Goal: Task Accomplishment & Management: Manage account settings

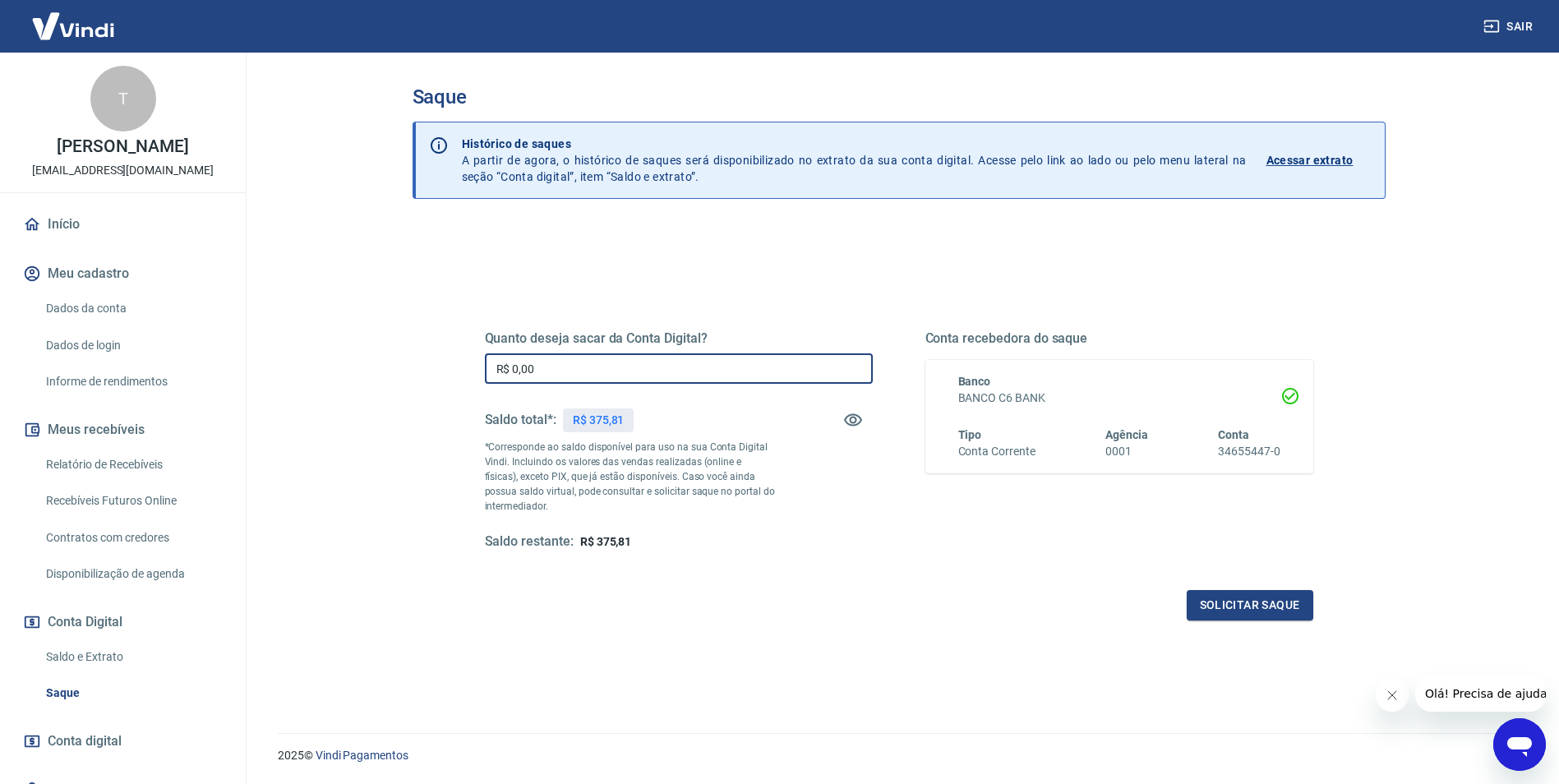
drag, startPoint x: 561, startPoint y: 367, endPoint x: 450, endPoint y: 364, distance: 111.0
click at [450, 364] on div "Quanto deseja sacar da Conta Digital? R$ 0,00 ​ Saldo total*: R$ 375,81 *Corres…" at bounding box center [899, 449] width 907 height 382
type input "R$ 375,81"
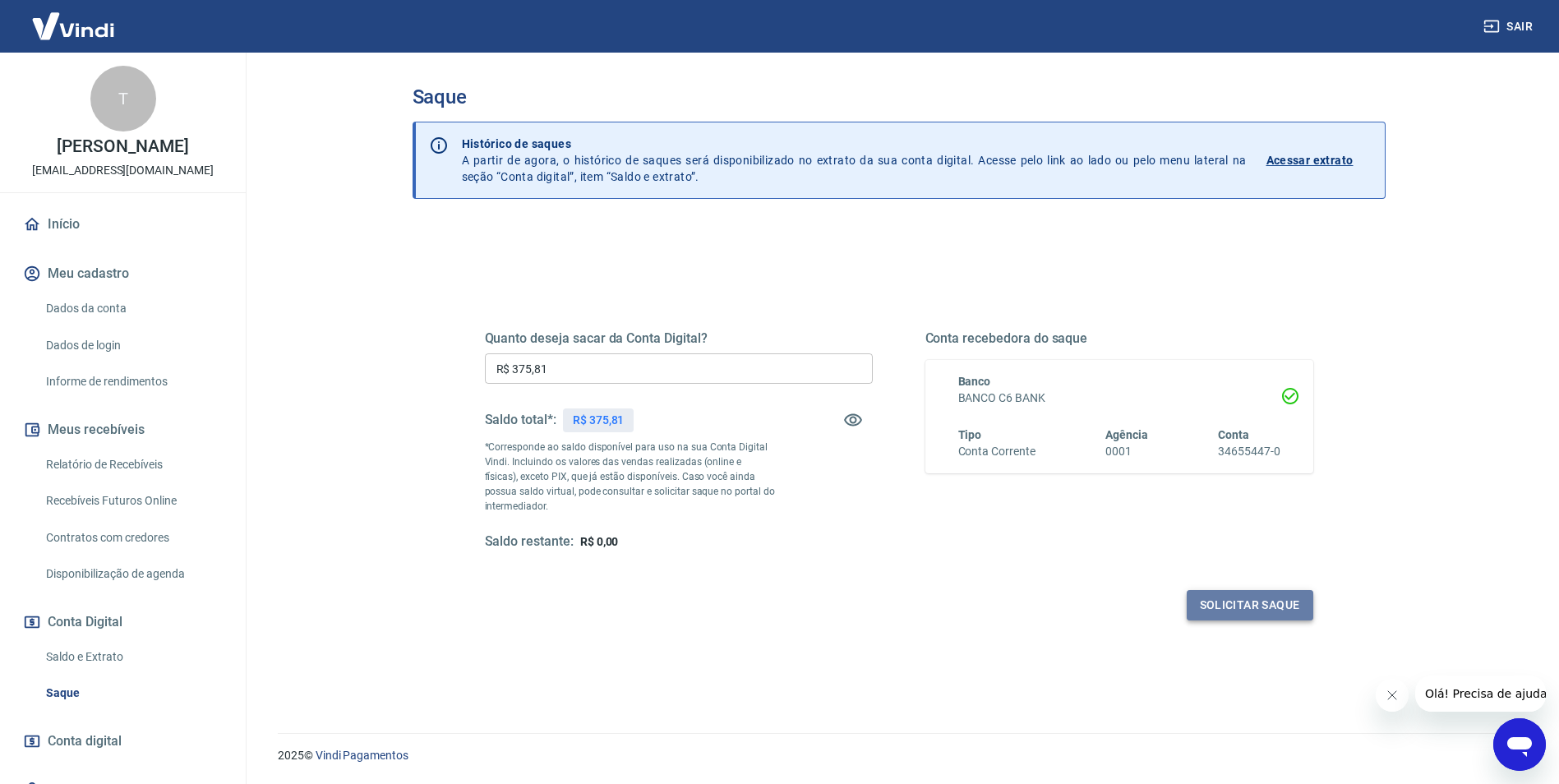
click at [1272, 612] on button "Solicitar saque" at bounding box center [1250, 605] width 126 height 31
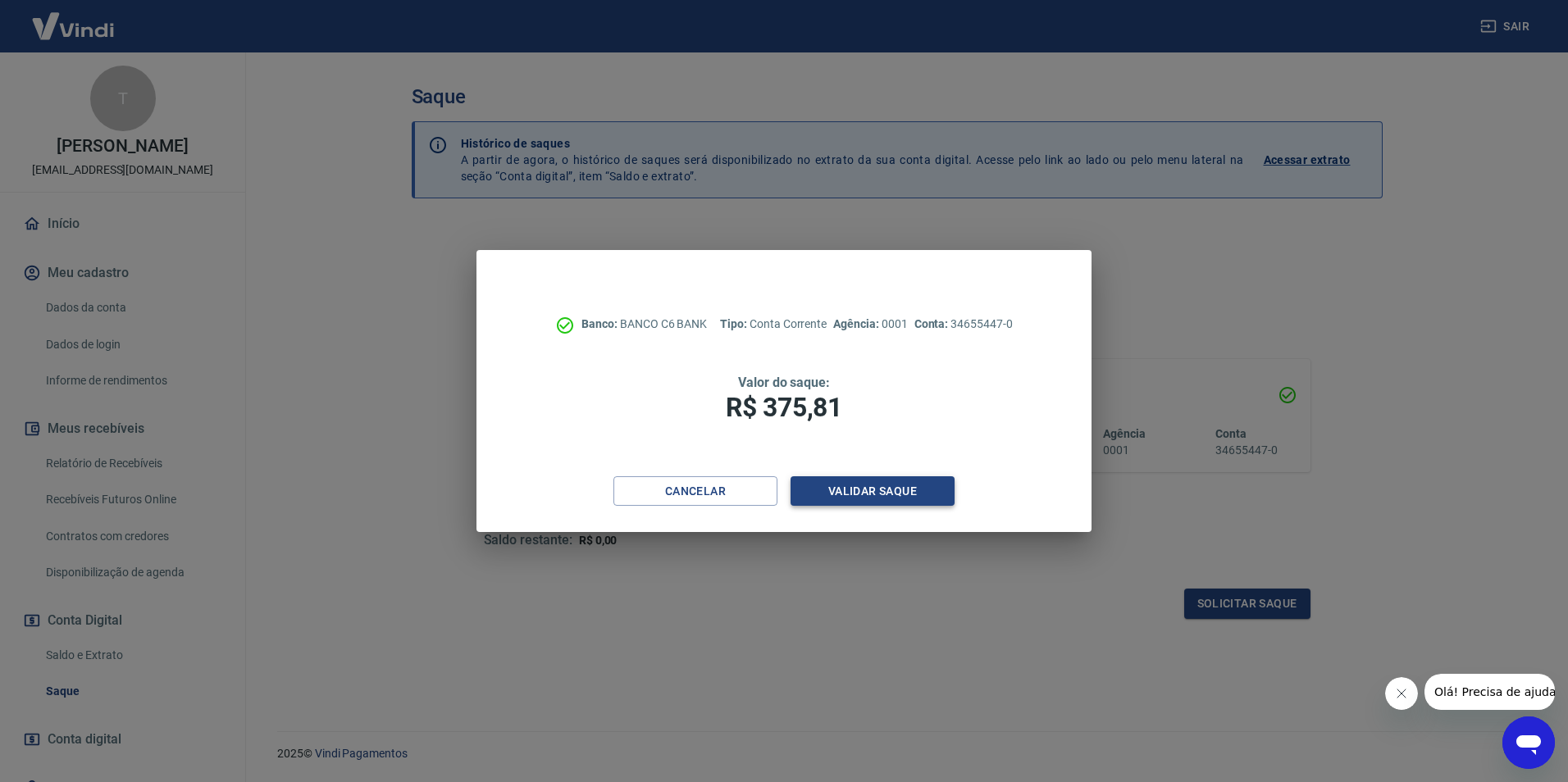
click at [875, 486] on button "Validar saque" at bounding box center [873, 492] width 164 height 30
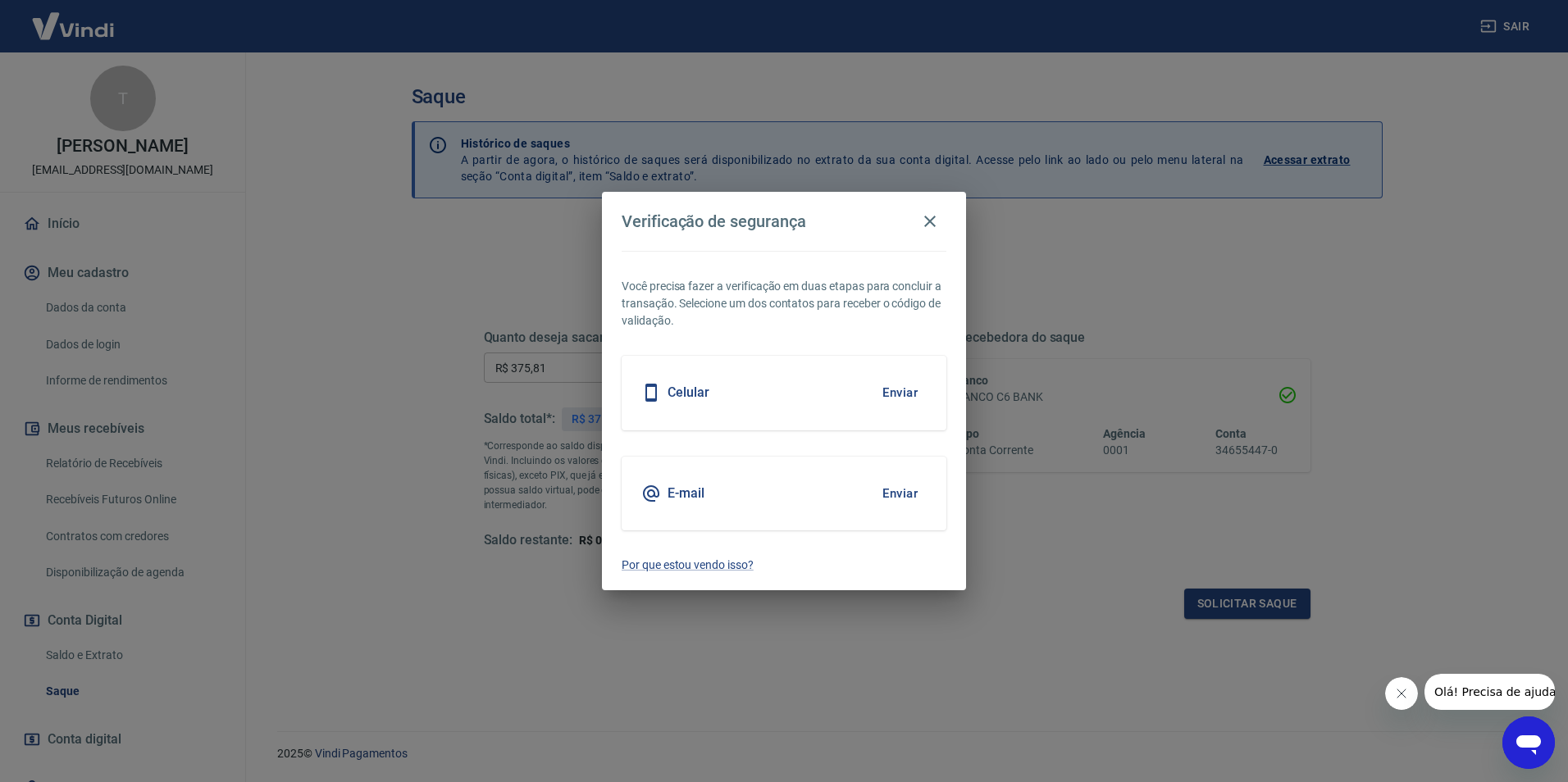
click at [758, 495] on div "E-mail Enviar" at bounding box center [784, 493] width 325 height 74
click at [902, 494] on button "Enviar" at bounding box center [899, 493] width 53 height 35
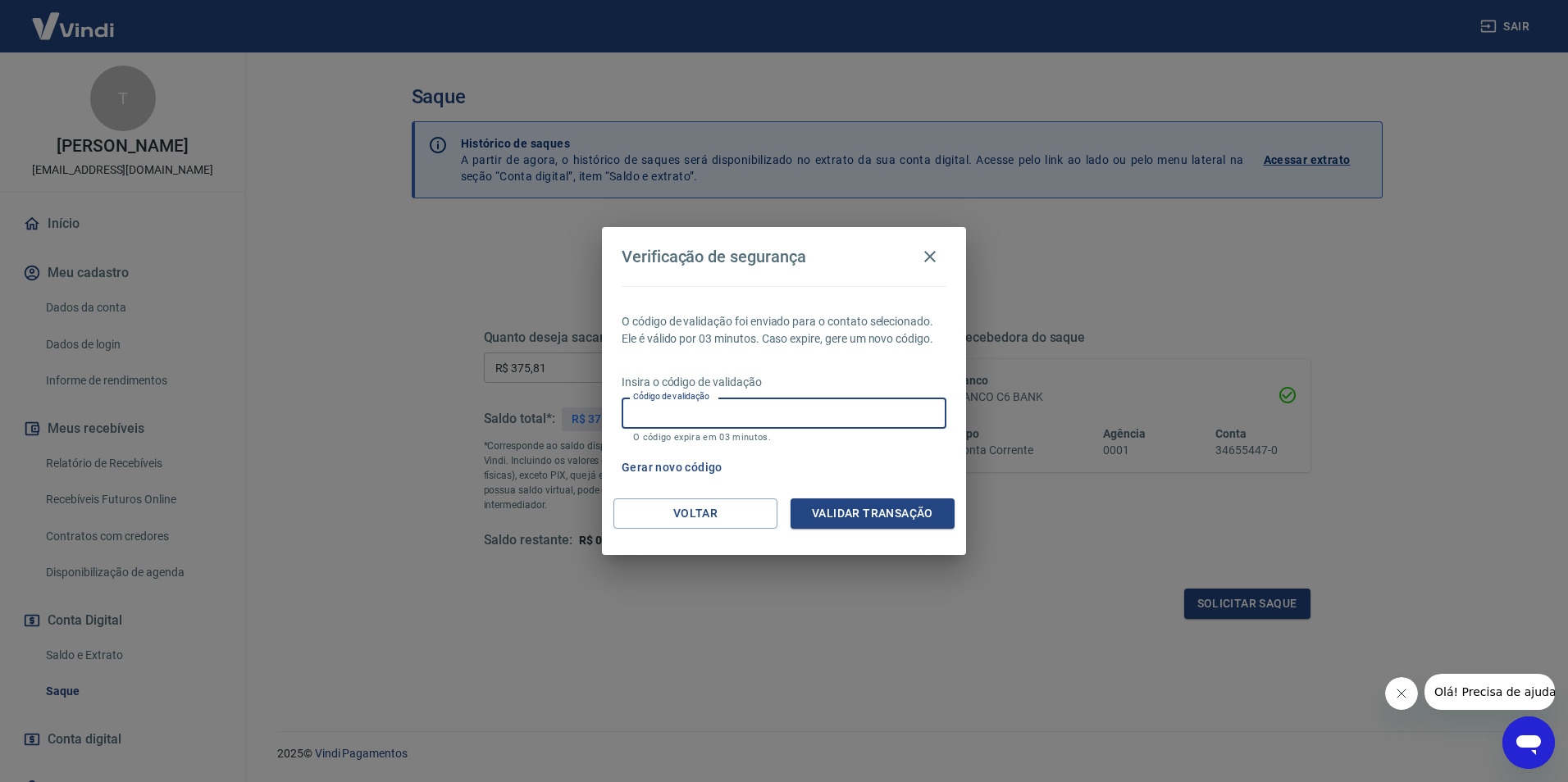
click at [694, 413] on input "Código de validação" at bounding box center [784, 413] width 325 height 30
paste input "367969"
type input "367969"
click at [865, 521] on button "Validar transação" at bounding box center [873, 514] width 164 height 30
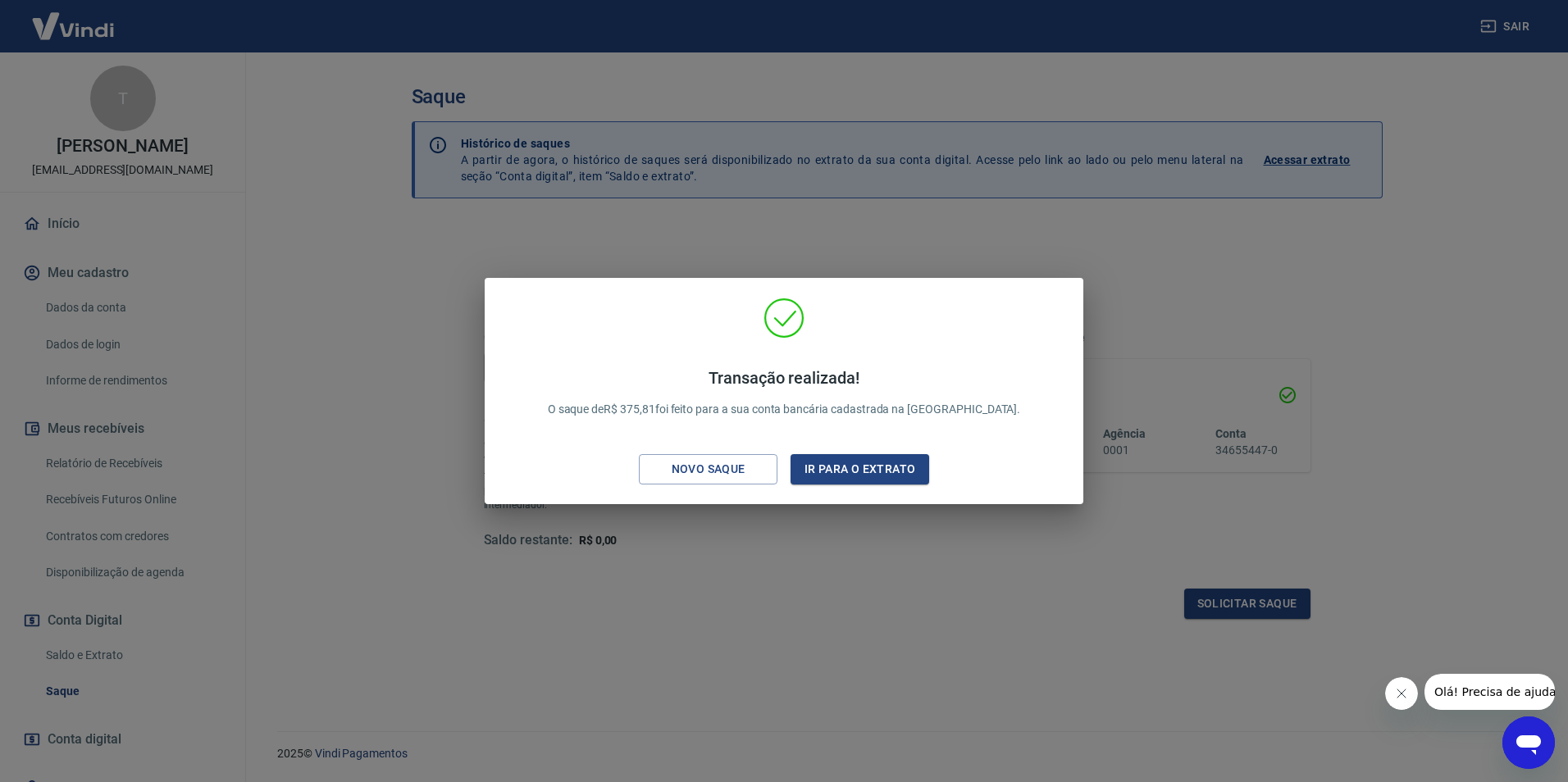
click at [1205, 377] on div "Transação realizada! O saque de R$ 375,81 foi feito para a sua conta bancária c…" at bounding box center [784, 391] width 1568 height 782
